Goal: Navigation & Orientation: Find specific page/section

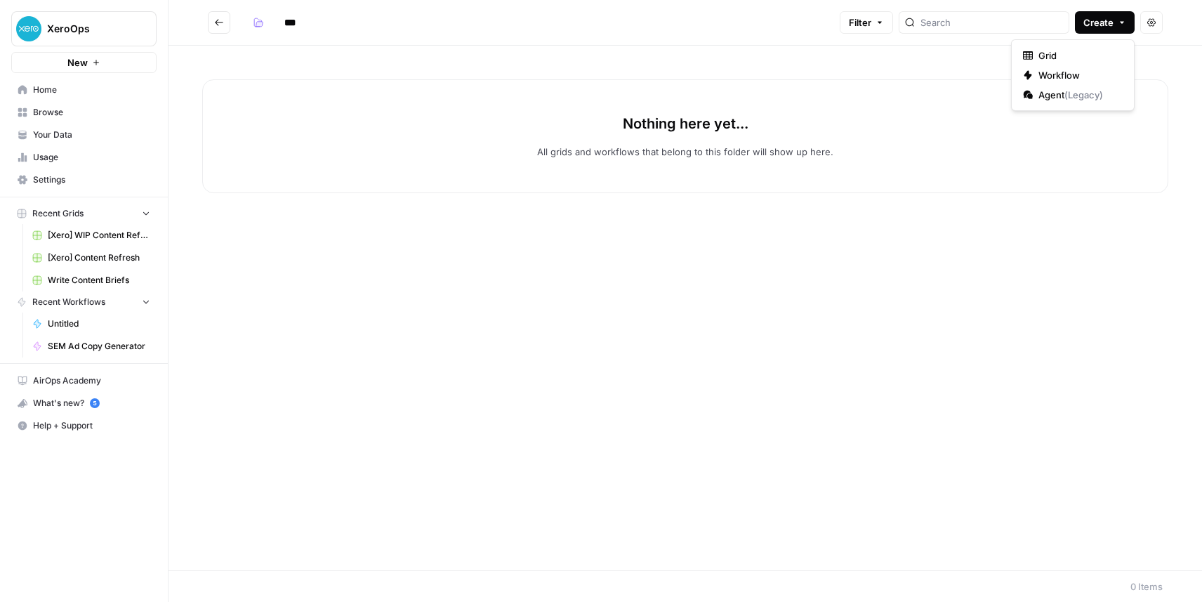
click at [401, 242] on div "Nothing here yet... All grids and workflows that belong to this folder will sho…" at bounding box center [686, 308] width 1034 height 525
click at [53, 98] on link "Home" at bounding box center [83, 90] width 145 height 22
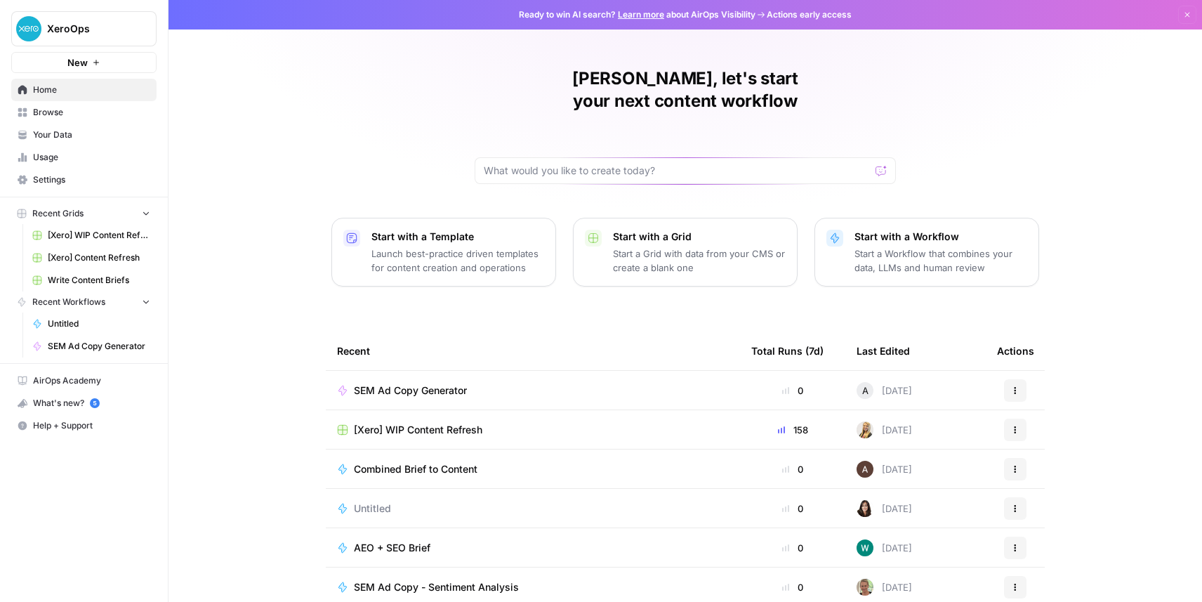
scroll to position [44, 0]
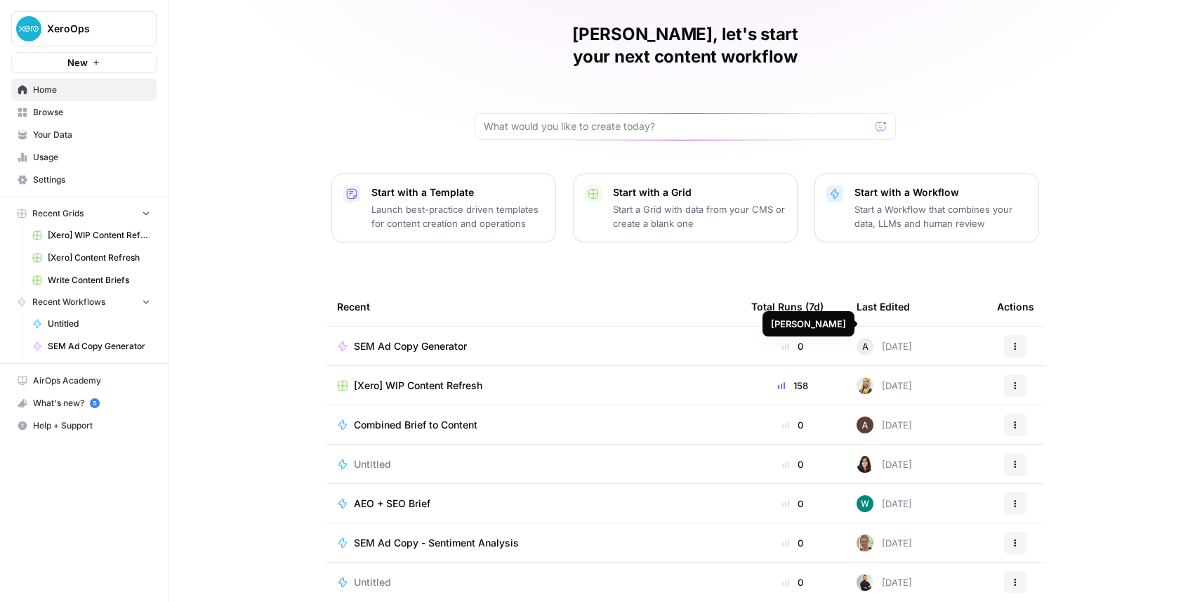
click at [866, 339] on span "A" at bounding box center [865, 346] width 6 height 14
click at [864, 339] on span "A" at bounding box center [865, 346] width 6 height 14
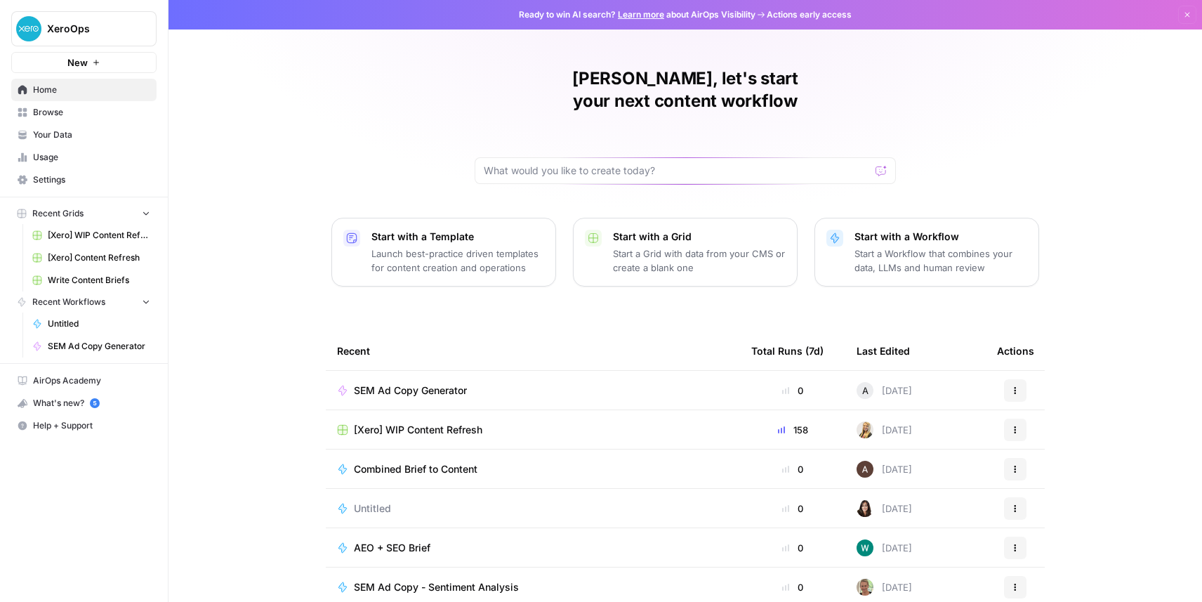
click at [64, 31] on span "XeroOps" at bounding box center [89, 29] width 85 height 14
click at [39, 106] on div "XeroOps" at bounding box center [126, 105] width 213 height 17
click at [64, 136] on span "Your Data" at bounding box center [91, 135] width 117 height 13
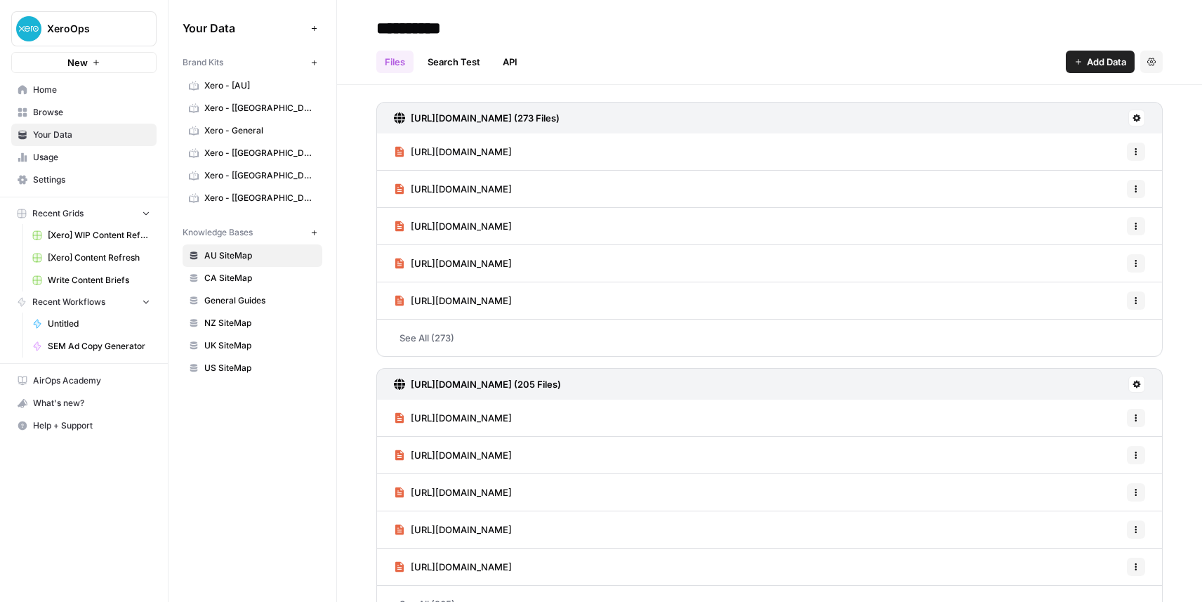
click at [60, 177] on span "Settings" at bounding box center [91, 179] width 117 height 13
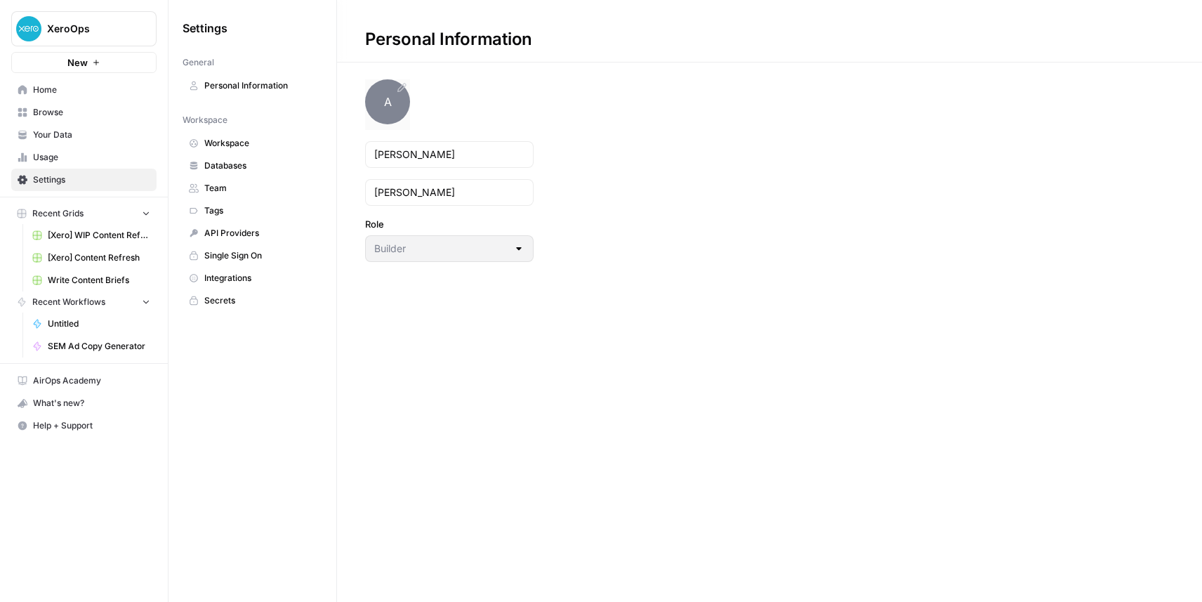
click at [395, 105] on span "A" at bounding box center [387, 101] width 45 height 45
click at [254, 81] on span "Personal Information" at bounding box center [260, 85] width 112 height 13
click at [235, 170] on span "Databases" at bounding box center [260, 165] width 112 height 13
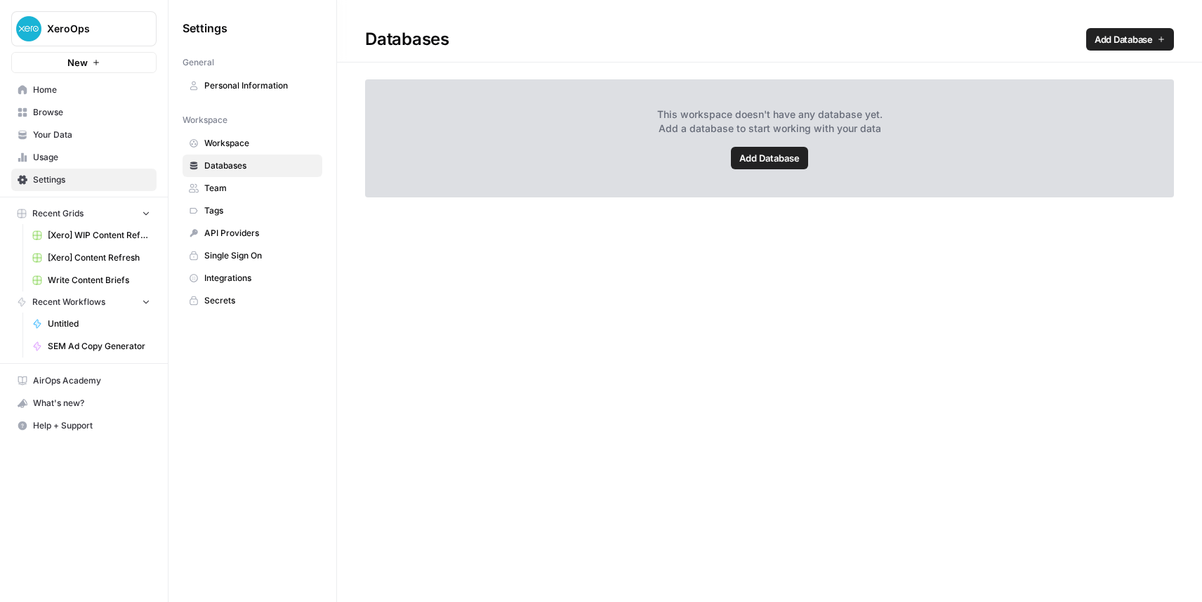
click at [84, 374] on link "AirOps Academy" at bounding box center [83, 380] width 145 height 22
click at [82, 140] on span "Your Data" at bounding box center [91, 135] width 117 height 13
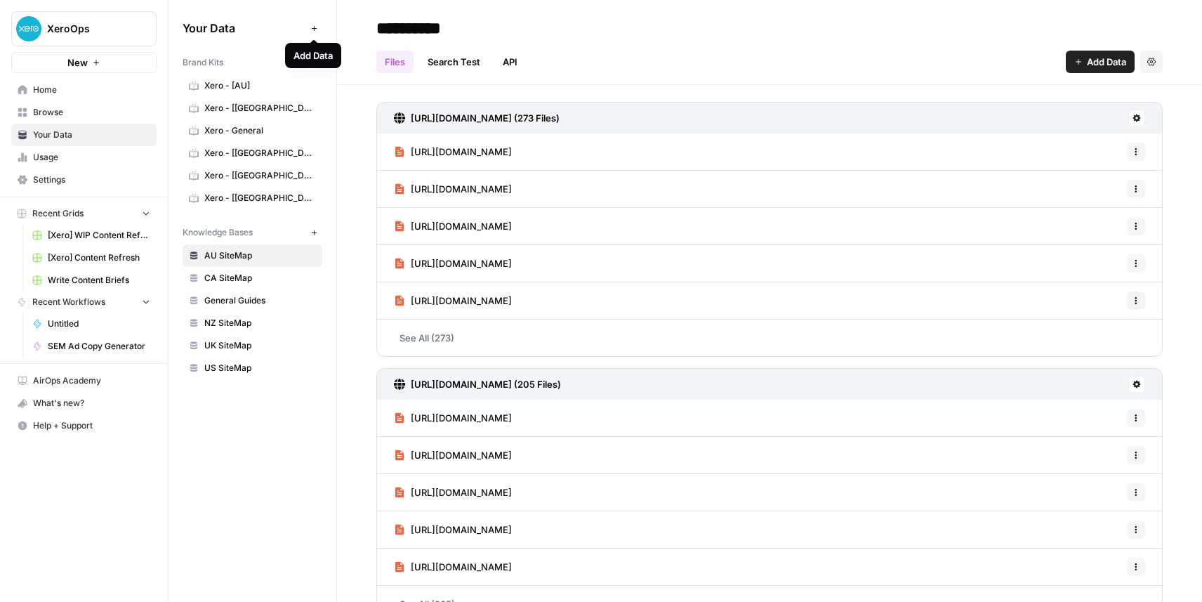
click at [316, 33] on button "Add Data" at bounding box center [313, 28] width 17 height 17
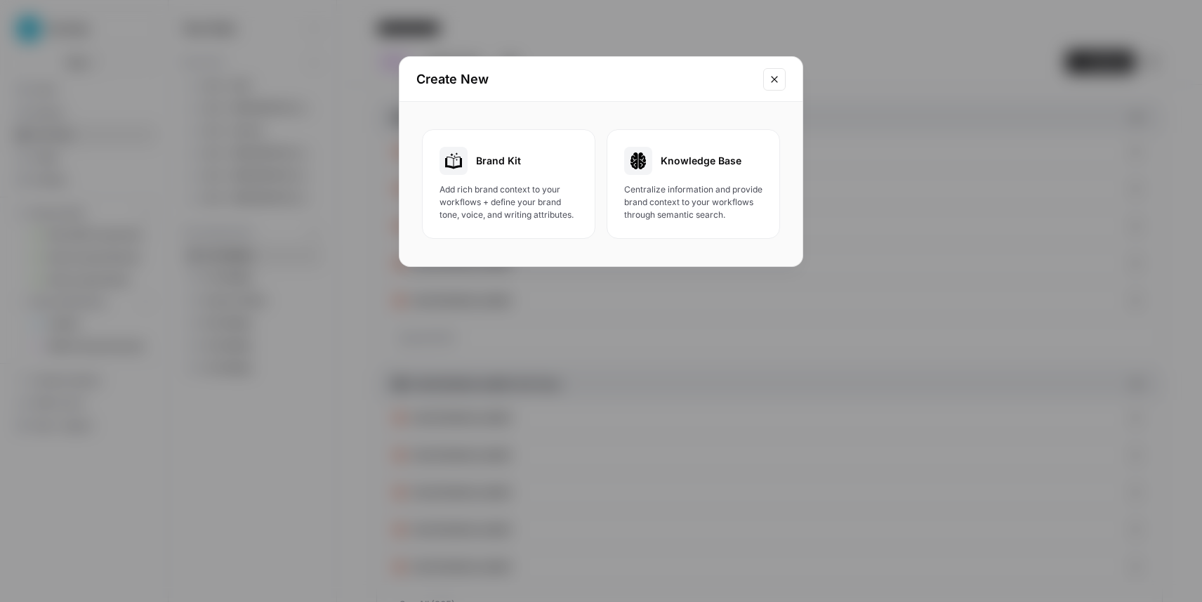
click at [773, 81] on icon "Close modal" at bounding box center [774, 79] width 11 height 11
